Goal: Check status: Check status

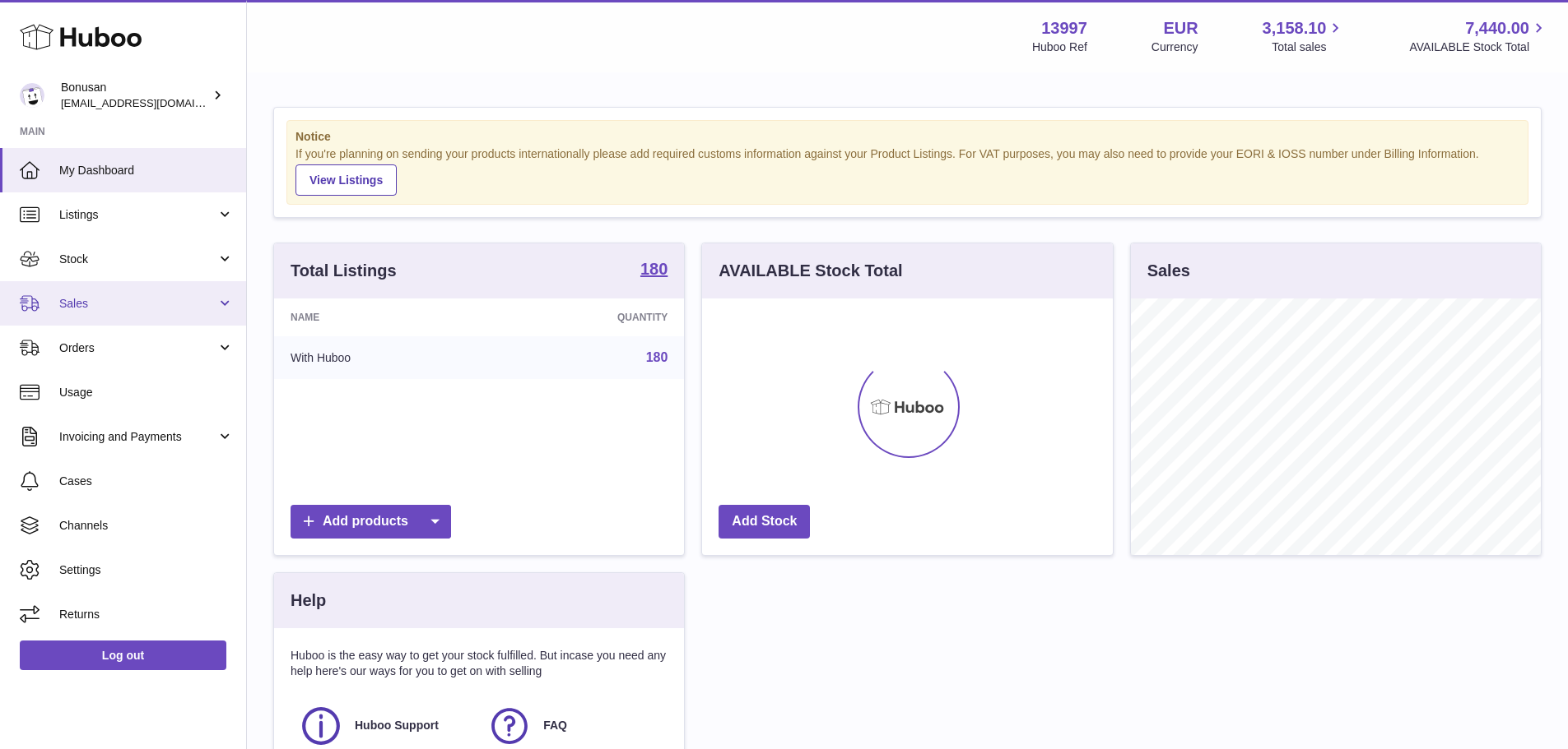
scroll to position [257, 411]
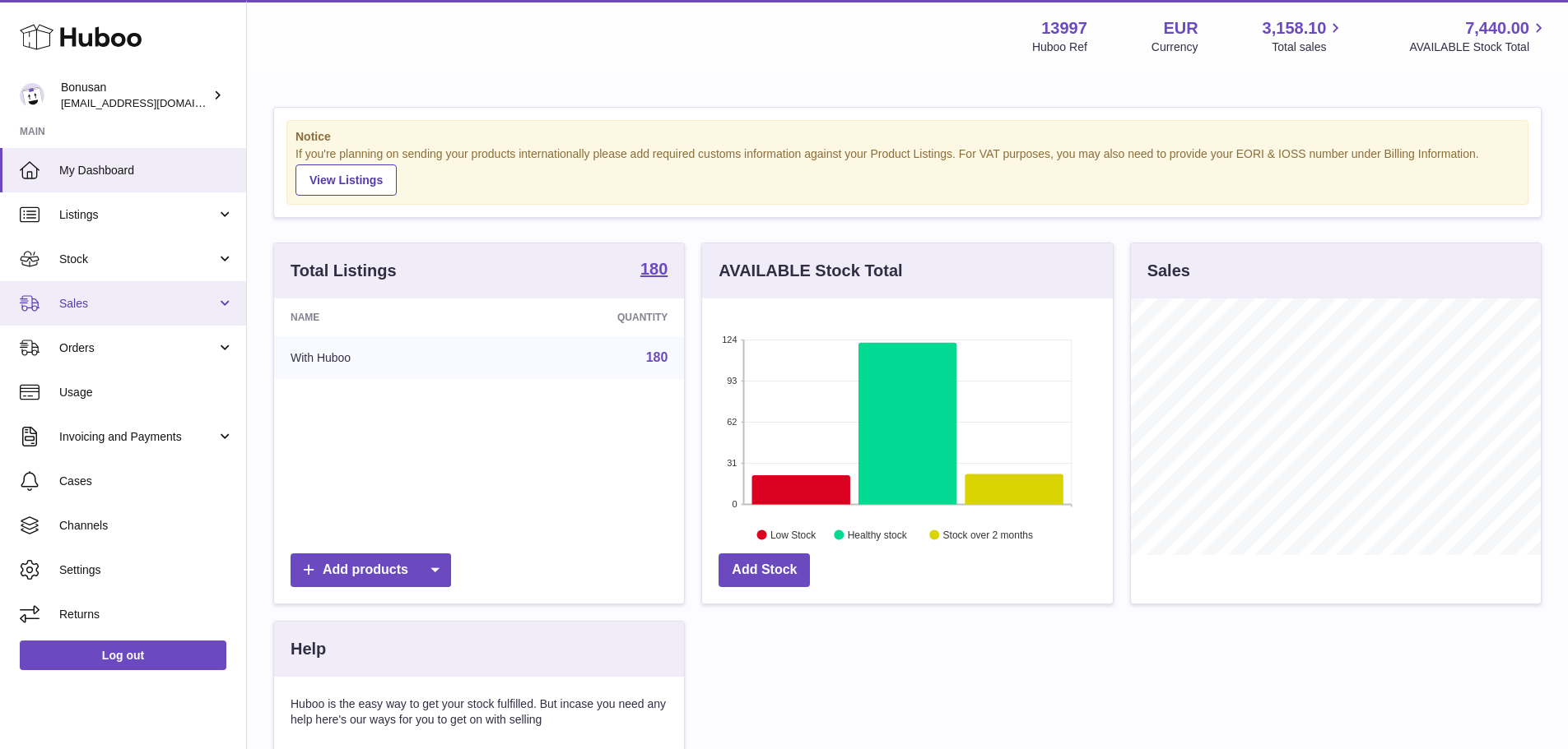
click at [73, 318] on link "Sales" at bounding box center [123, 303] width 246 height 44
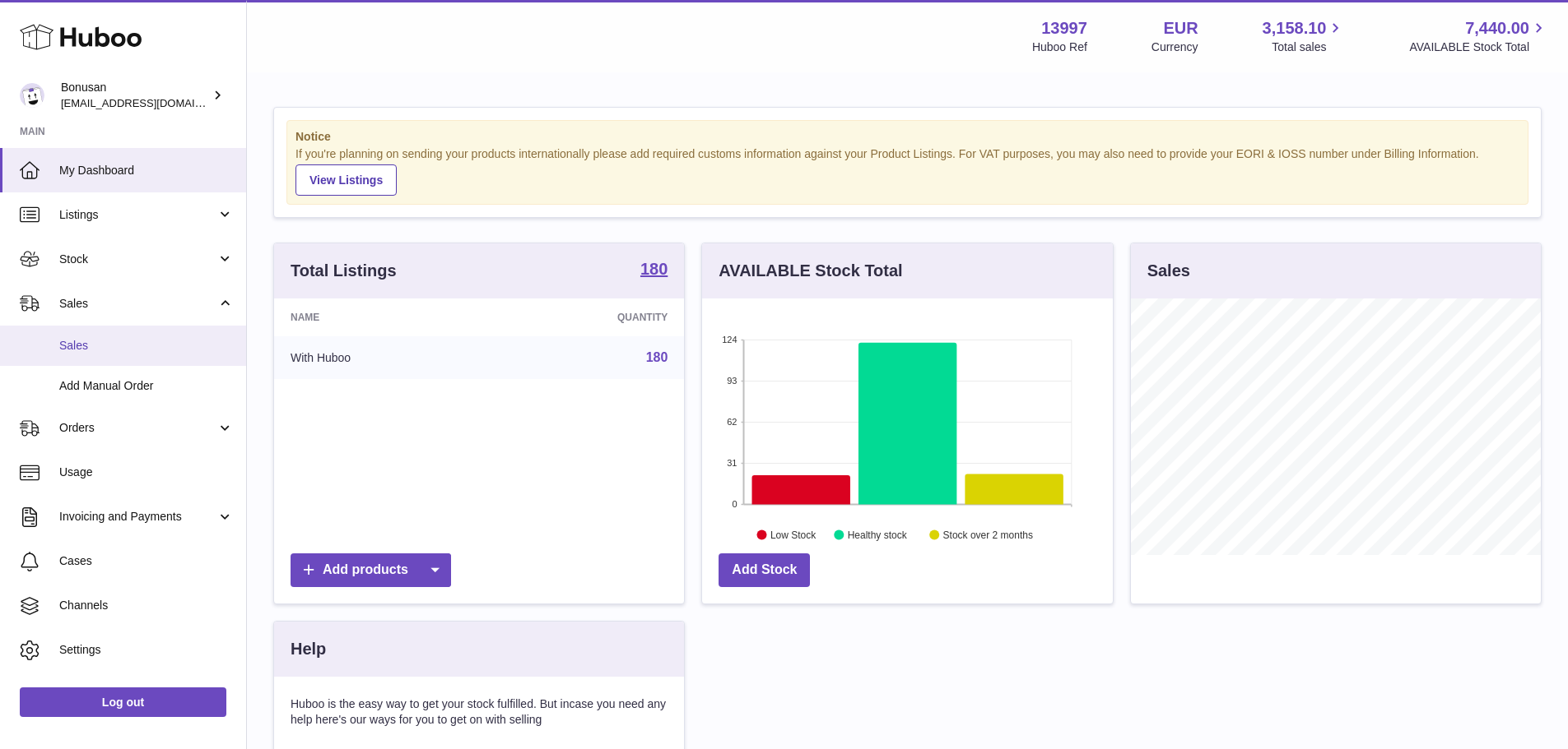
click at [75, 336] on link "Sales" at bounding box center [123, 346] width 246 height 40
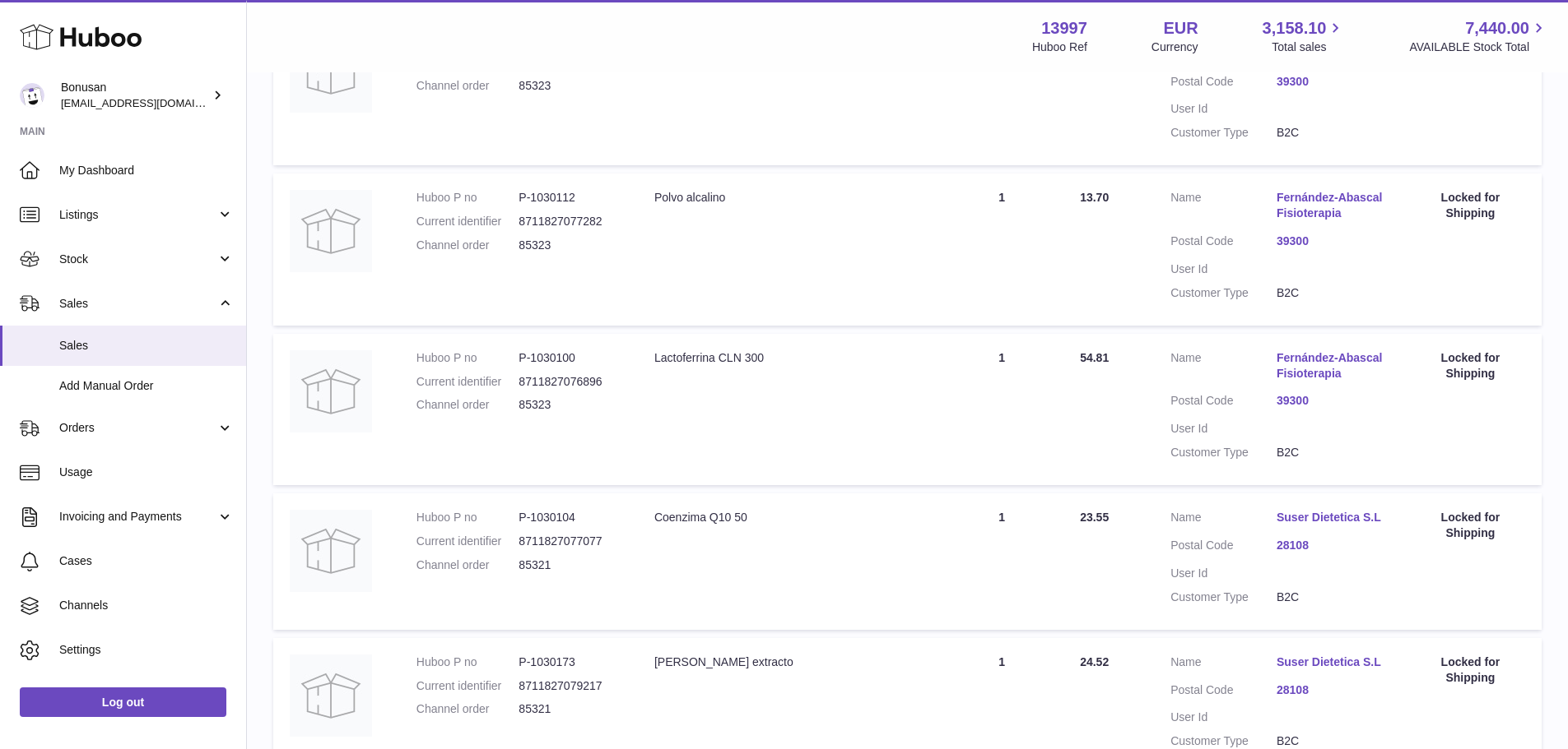
scroll to position [1372, 0]
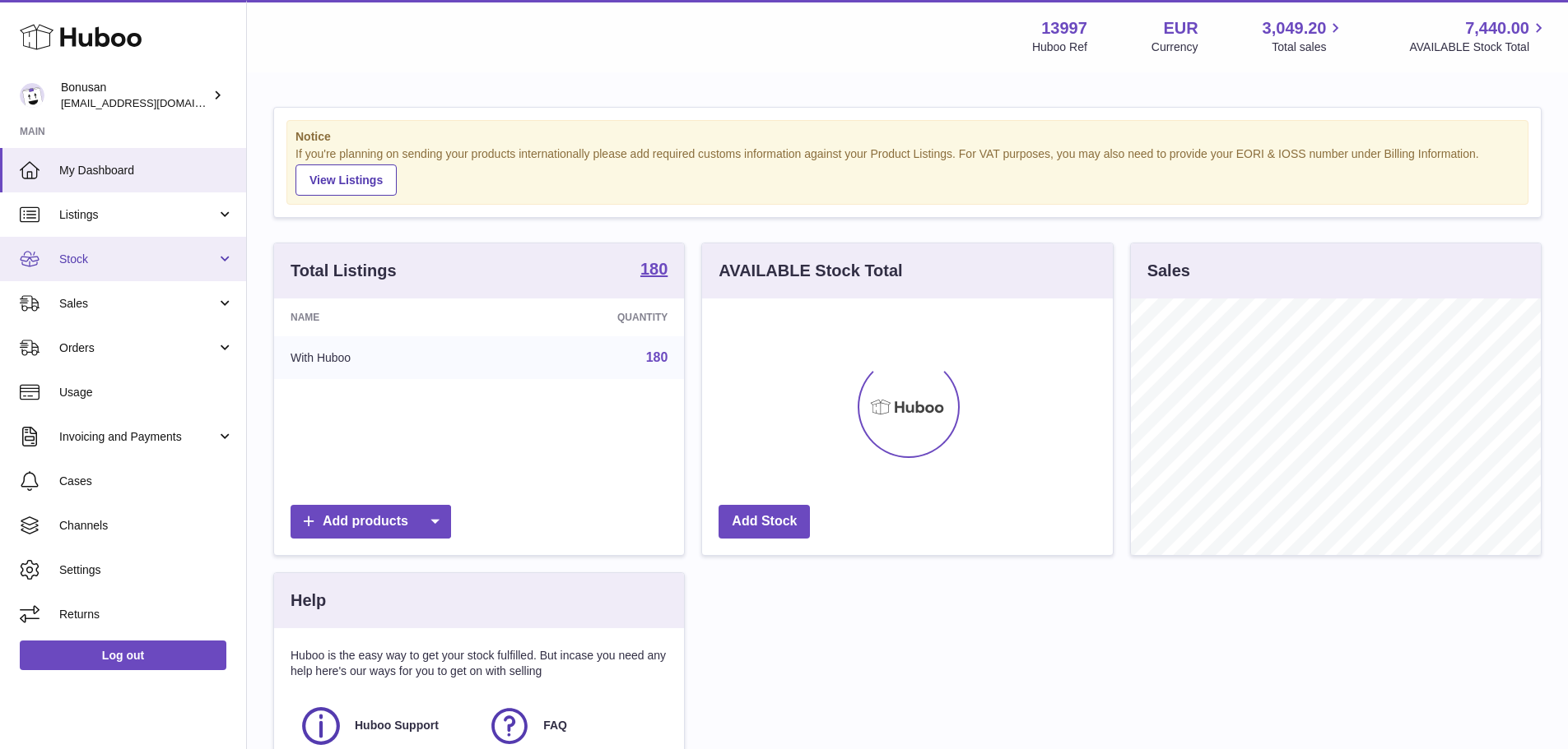
scroll to position [257, 411]
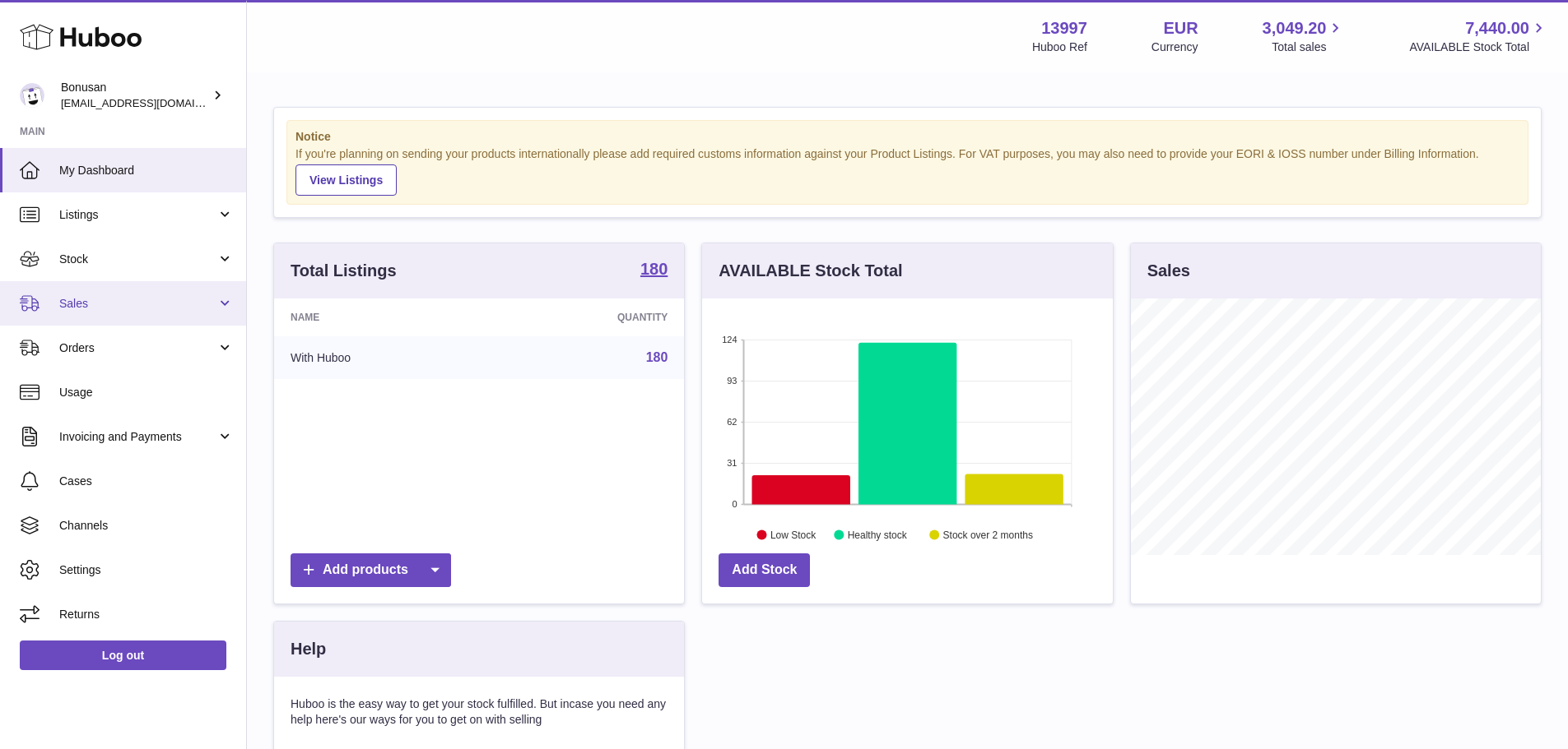
click at [151, 293] on link "Sales" at bounding box center [123, 303] width 246 height 44
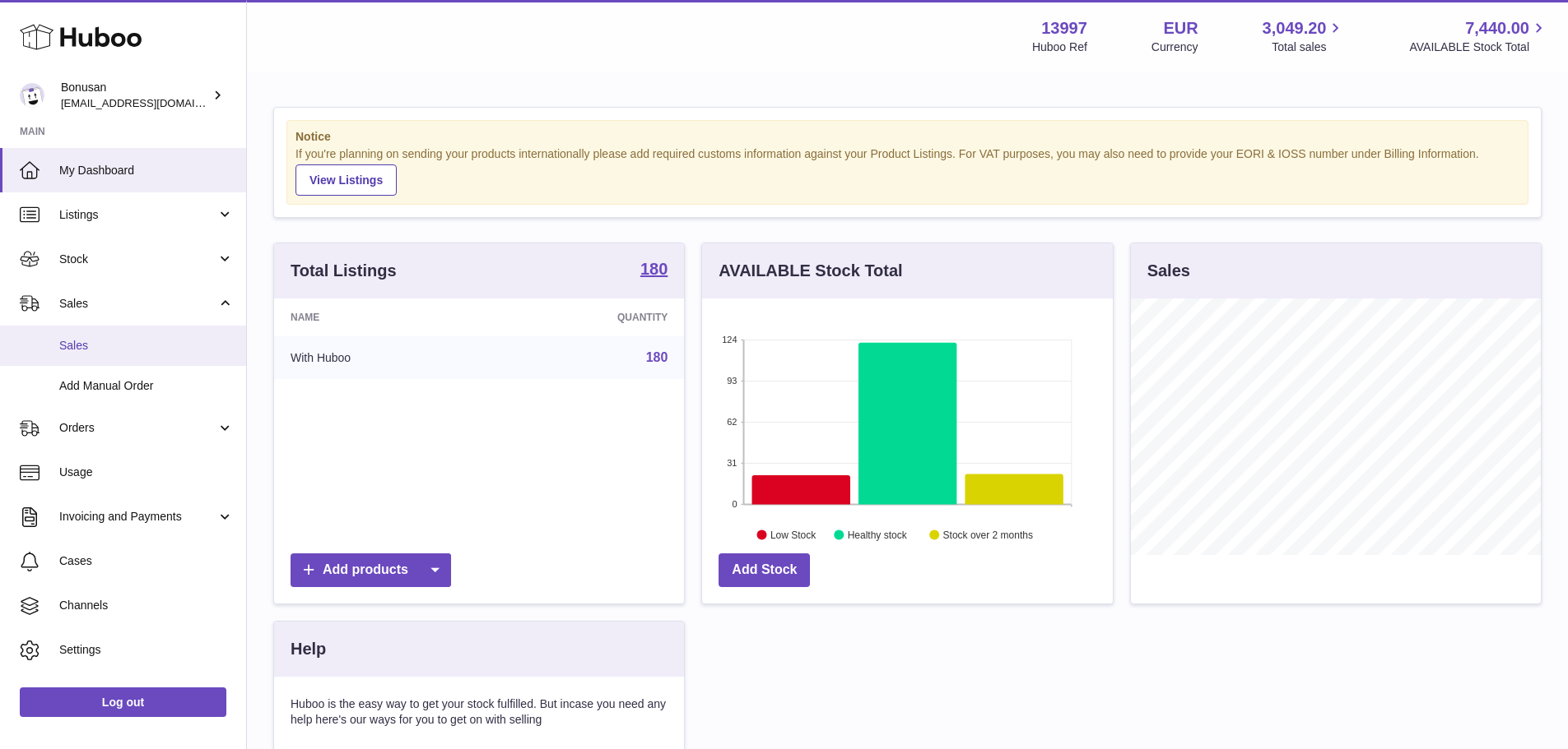
click at [126, 332] on link "Sales" at bounding box center [123, 346] width 246 height 40
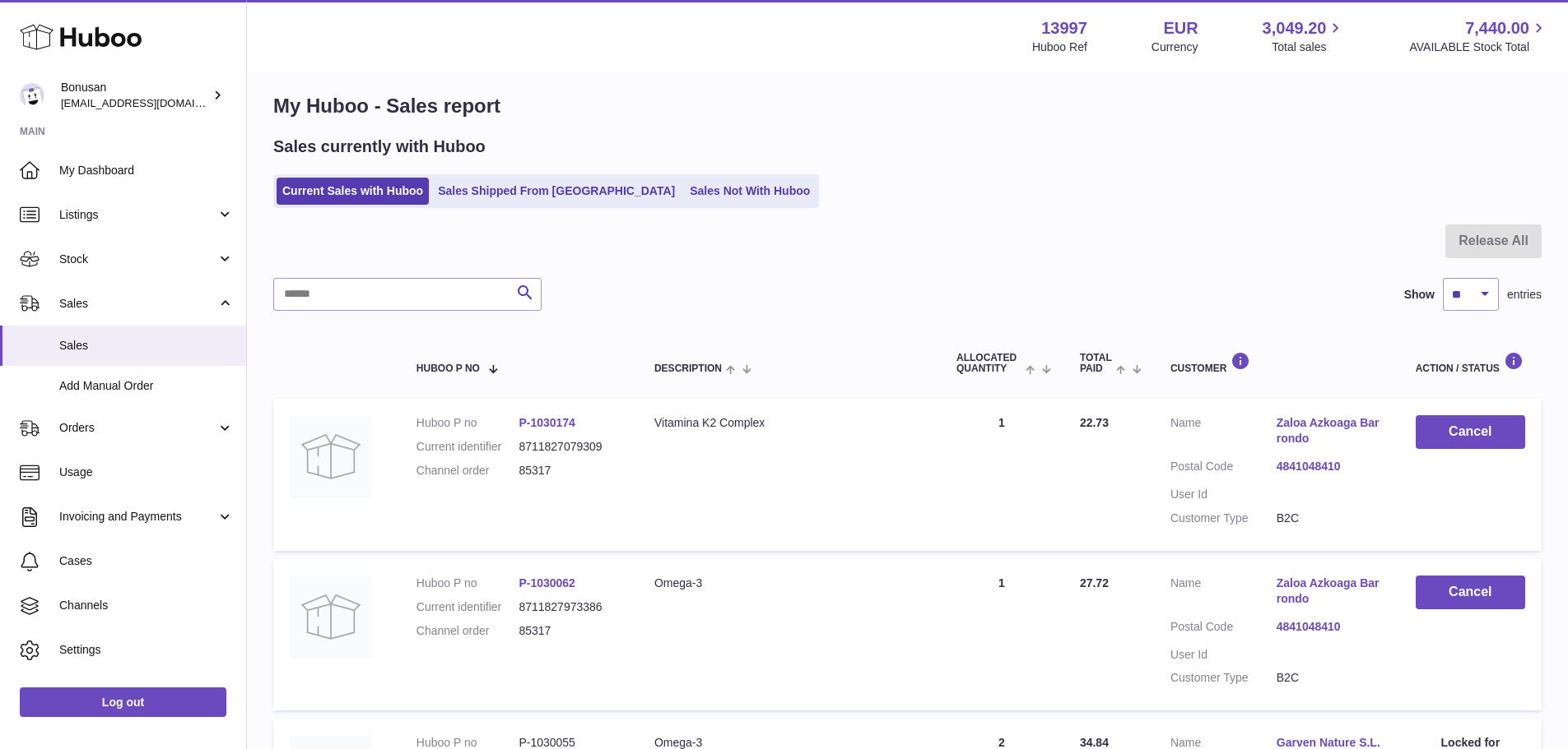
scroll to position [6, 0]
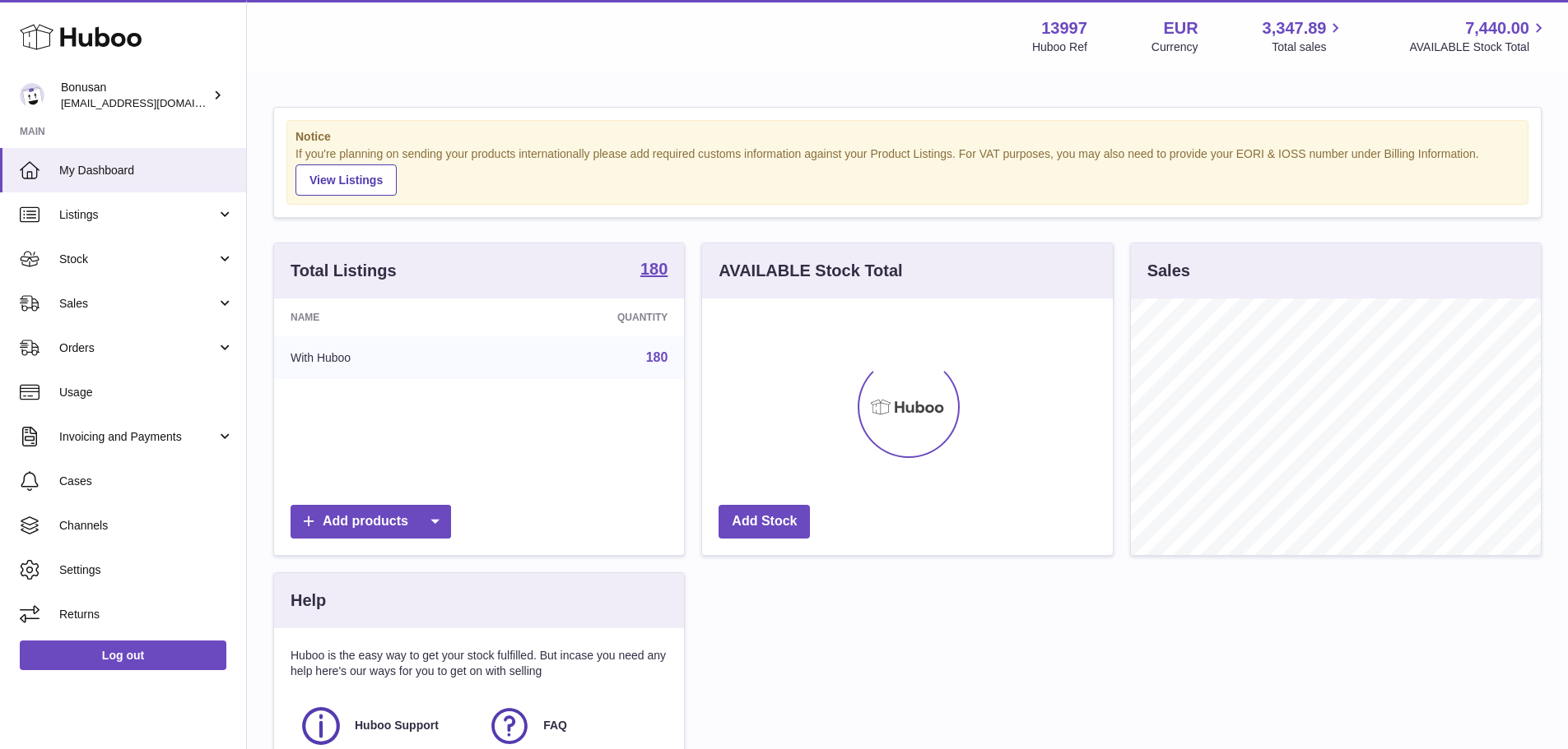
scroll to position [257, 411]
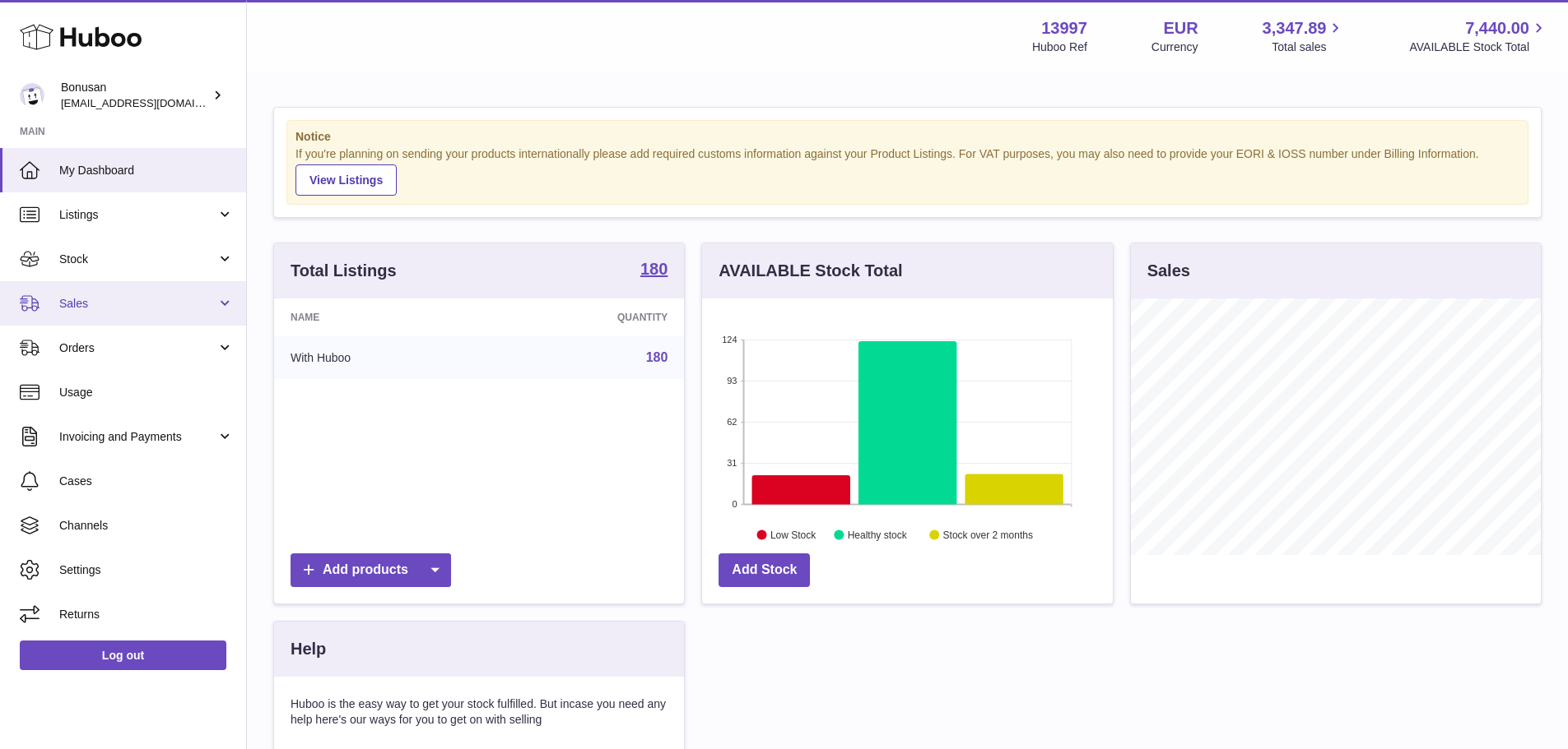
click at [117, 308] on span "Sales" at bounding box center [137, 303] width 157 height 16
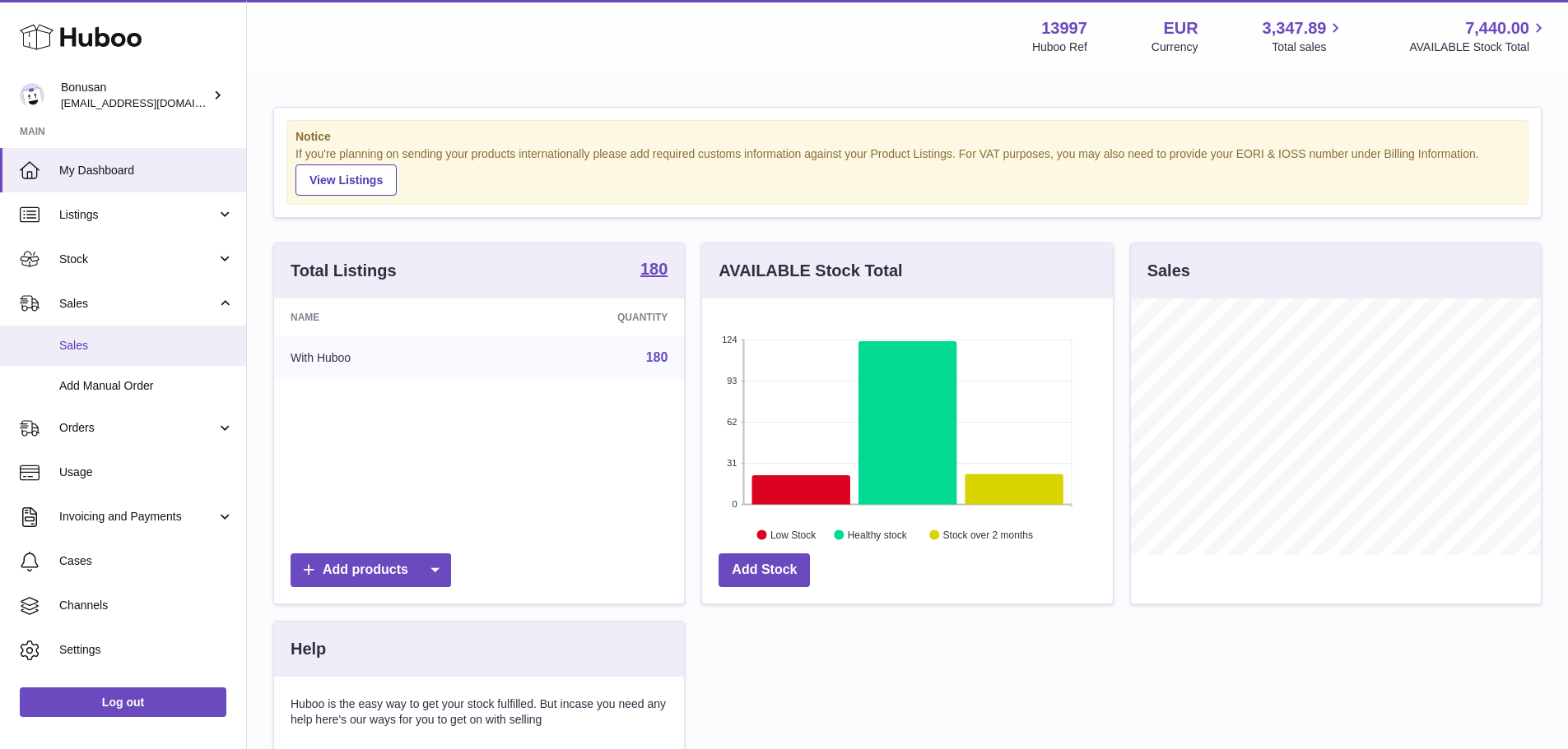
click at [117, 343] on span "Sales" at bounding box center [146, 346] width 175 height 16
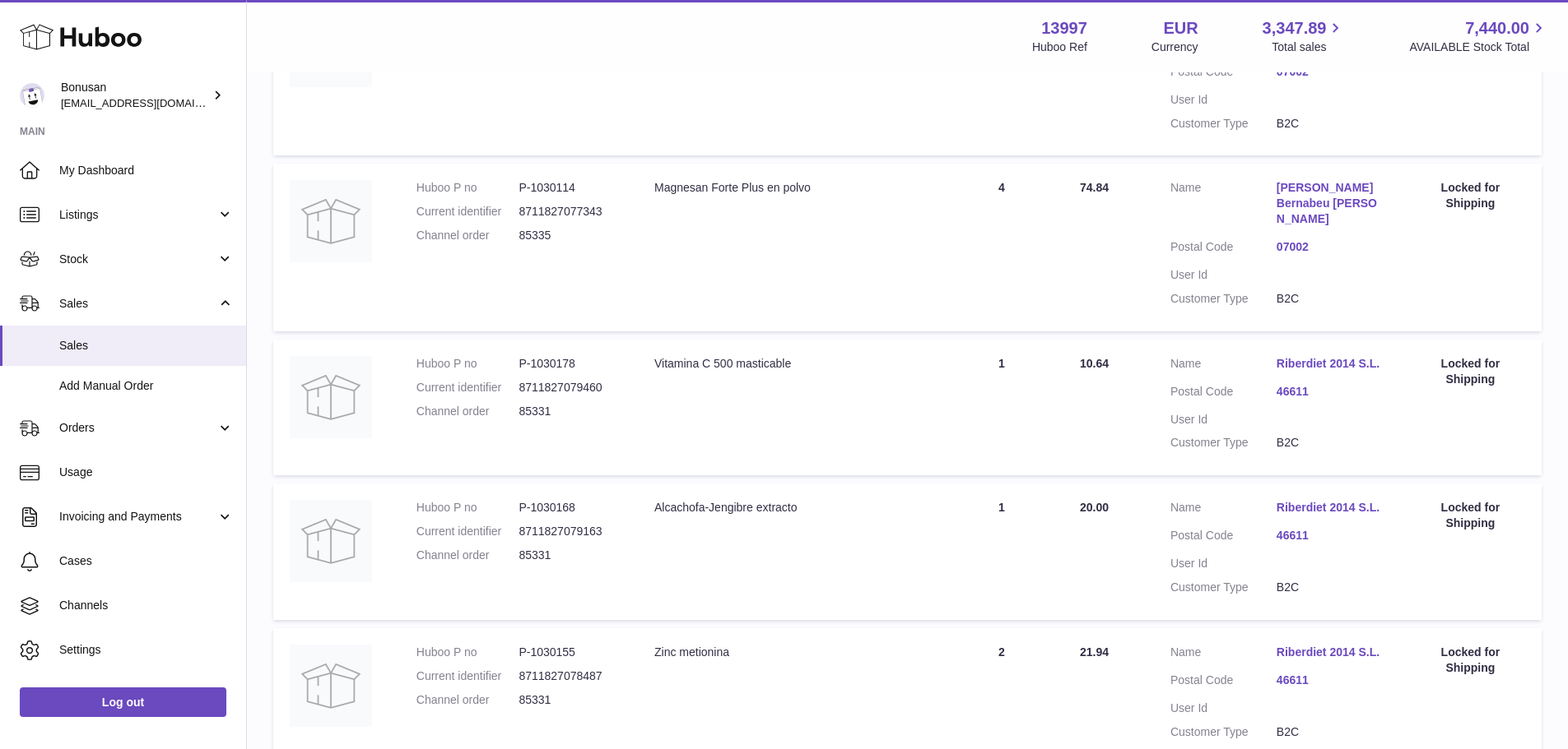
scroll to position [1388, 0]
